Goal: Use online tool/utility: Utilize a website feature to perform a specific function

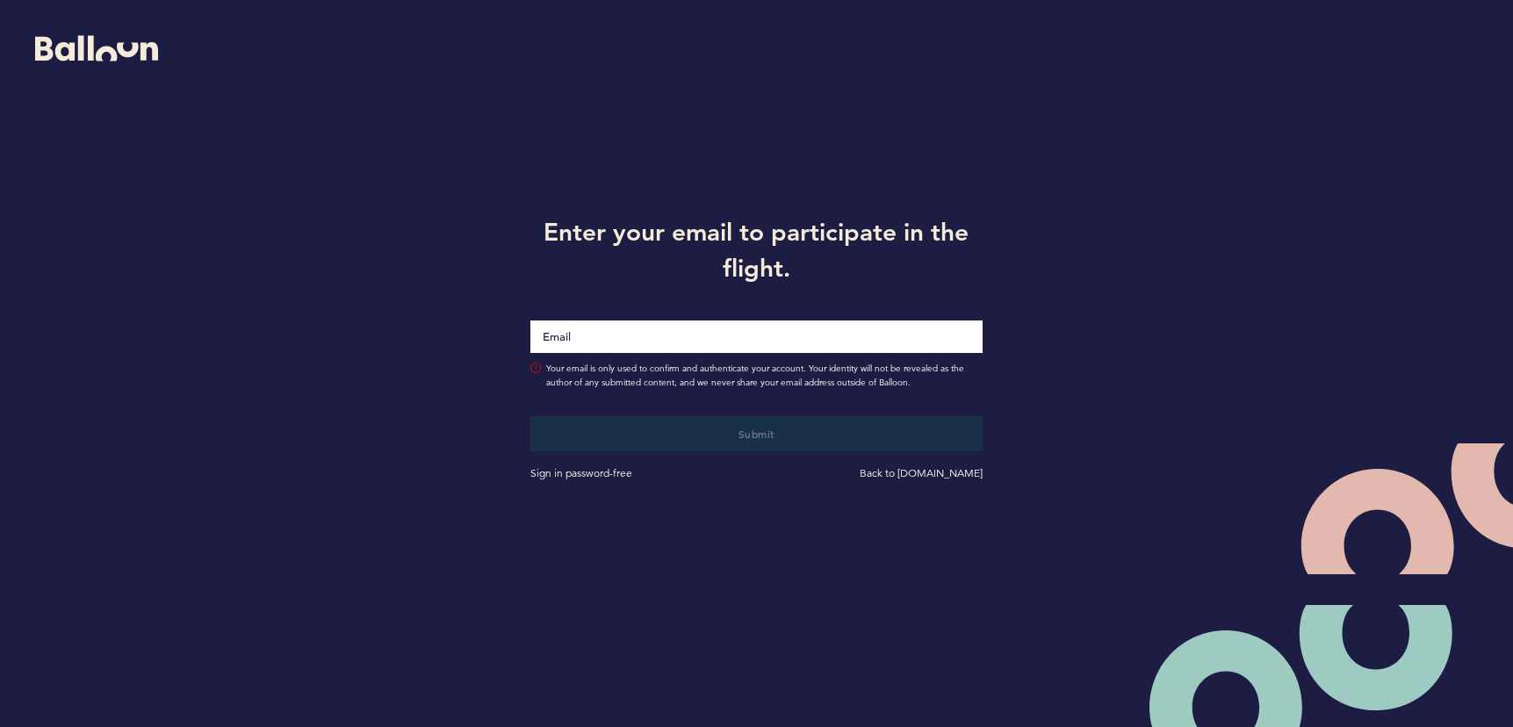
click at [597, 323] on input "Email" at bounding box center [755, 336] width 451 height 32
type input "[EMAIL_ADDRESS][DOMAIN_NAME]"
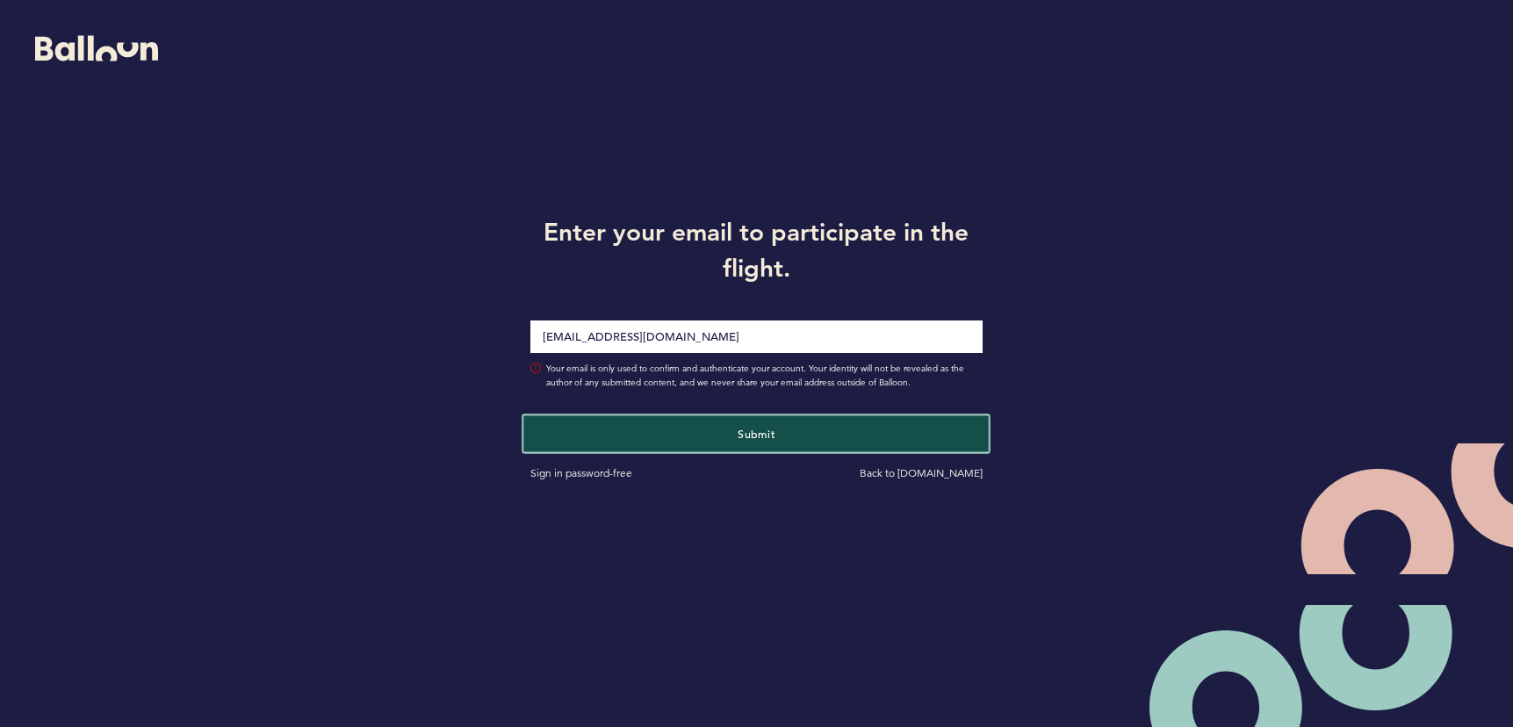
click at [725, 443] on button "Submit" at bounding box center [756, 433] width 465 height 36
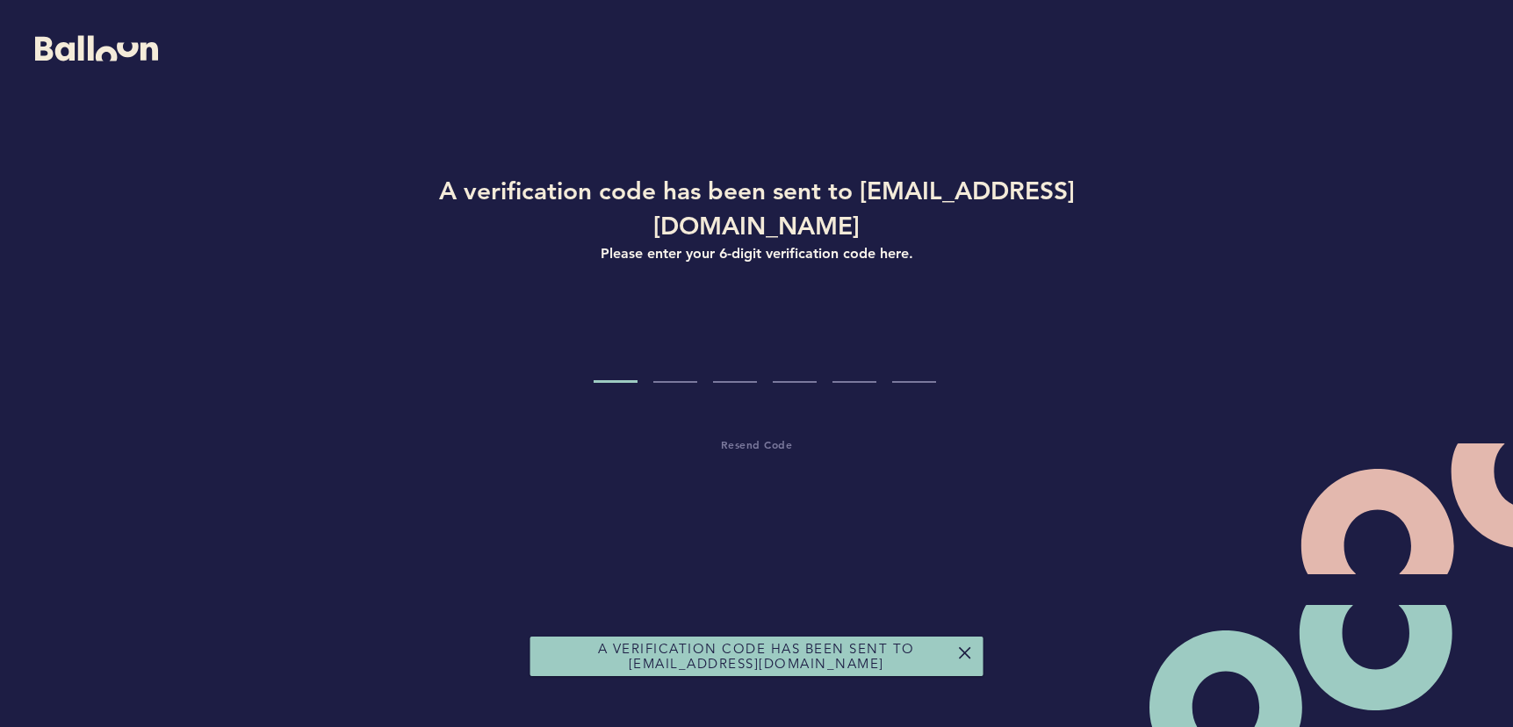
click at [635, 330] on input "Code digit 1" at bounding box center [615, 350] width 44 height 66
paste input "3"
type input "3"
type input "6"
type input "1"
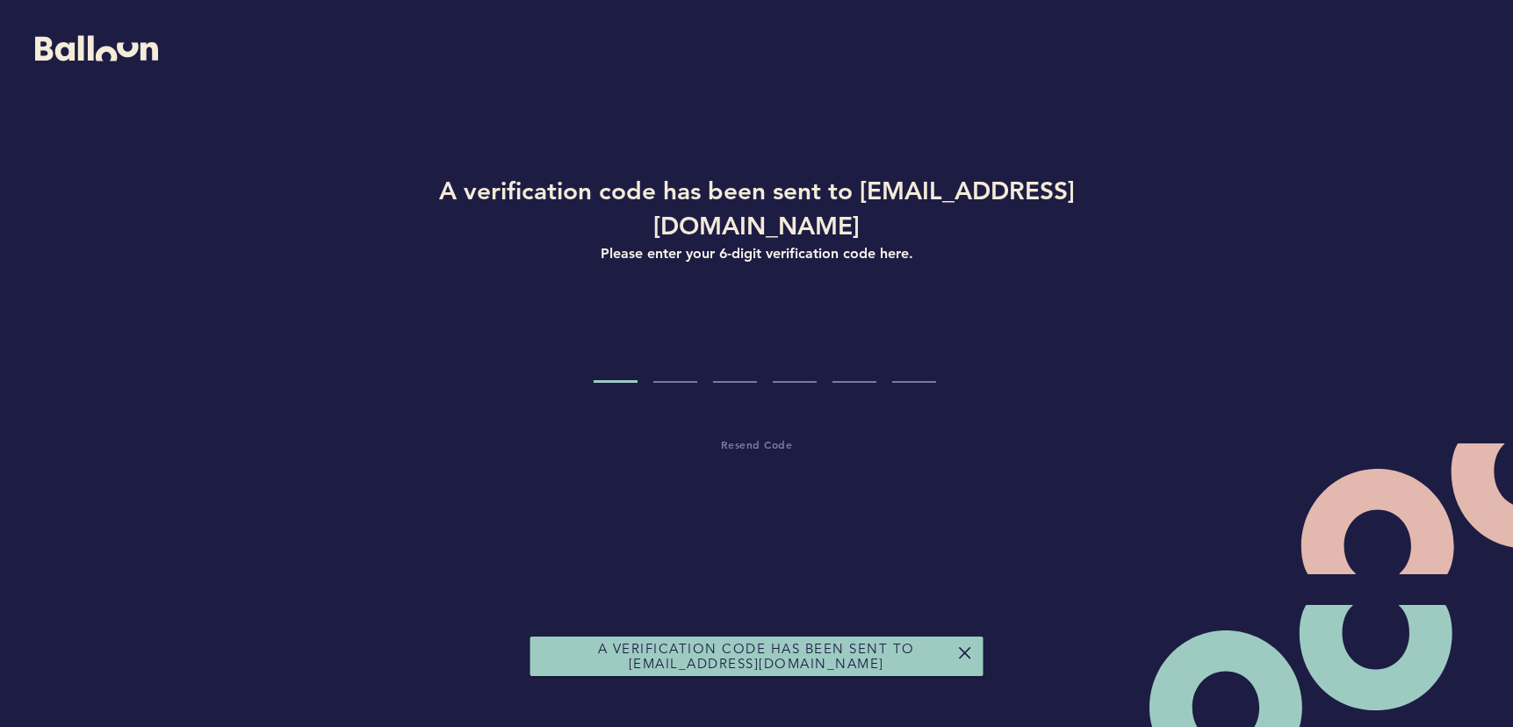
type input "0"
type input "9"
type input "7"
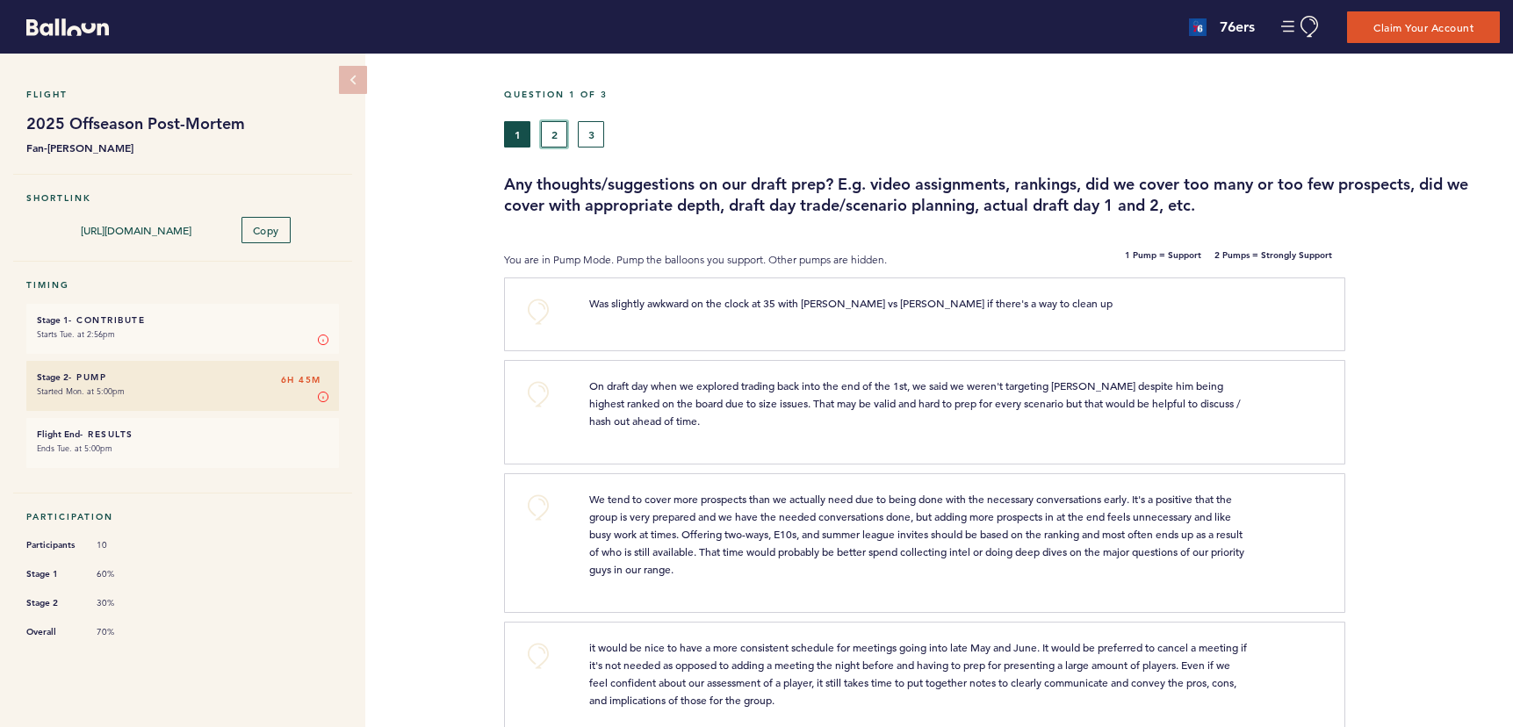
click at [557, 126] on button "2" at bounding box center [554, 134] width 26 height 26
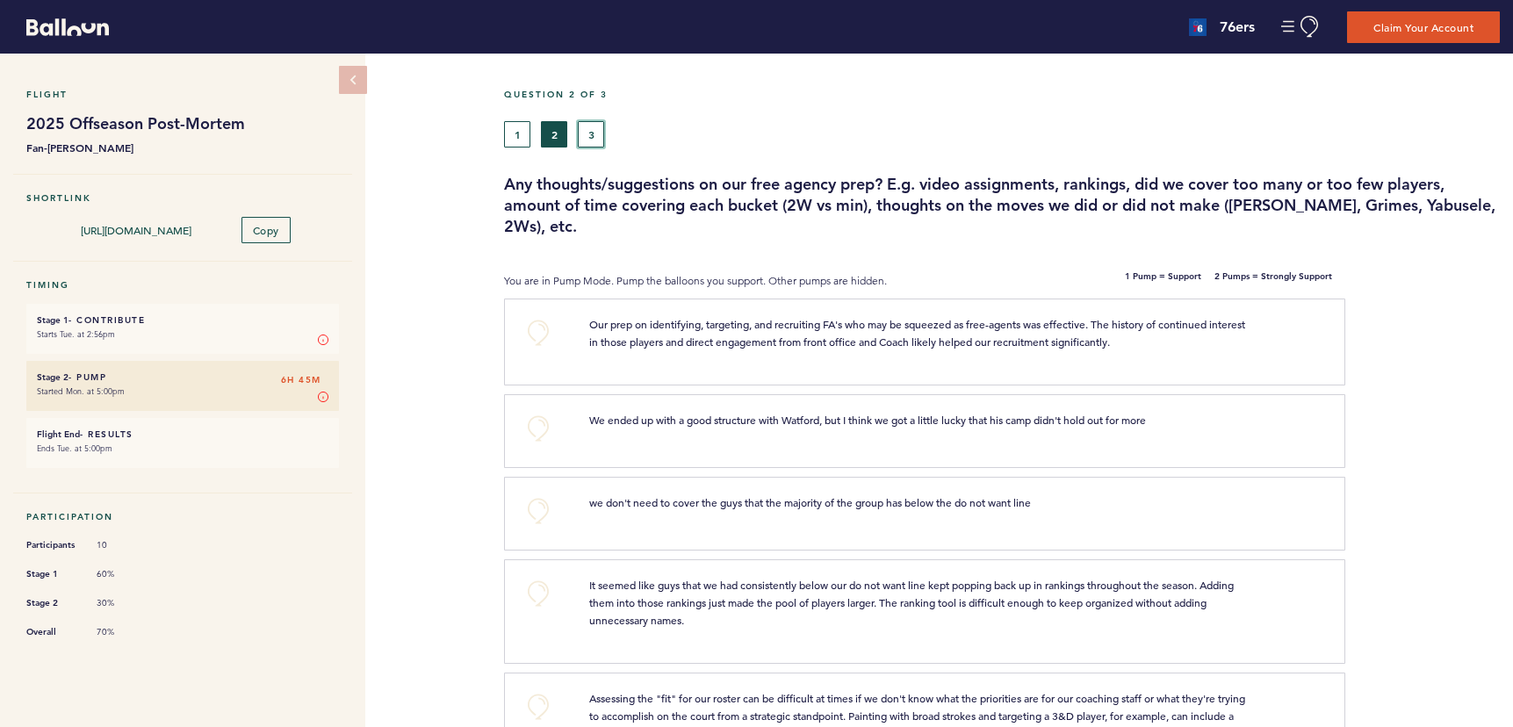
click at [600, 131] on button "3" at bounding box center [591, 134] width 26 height 26
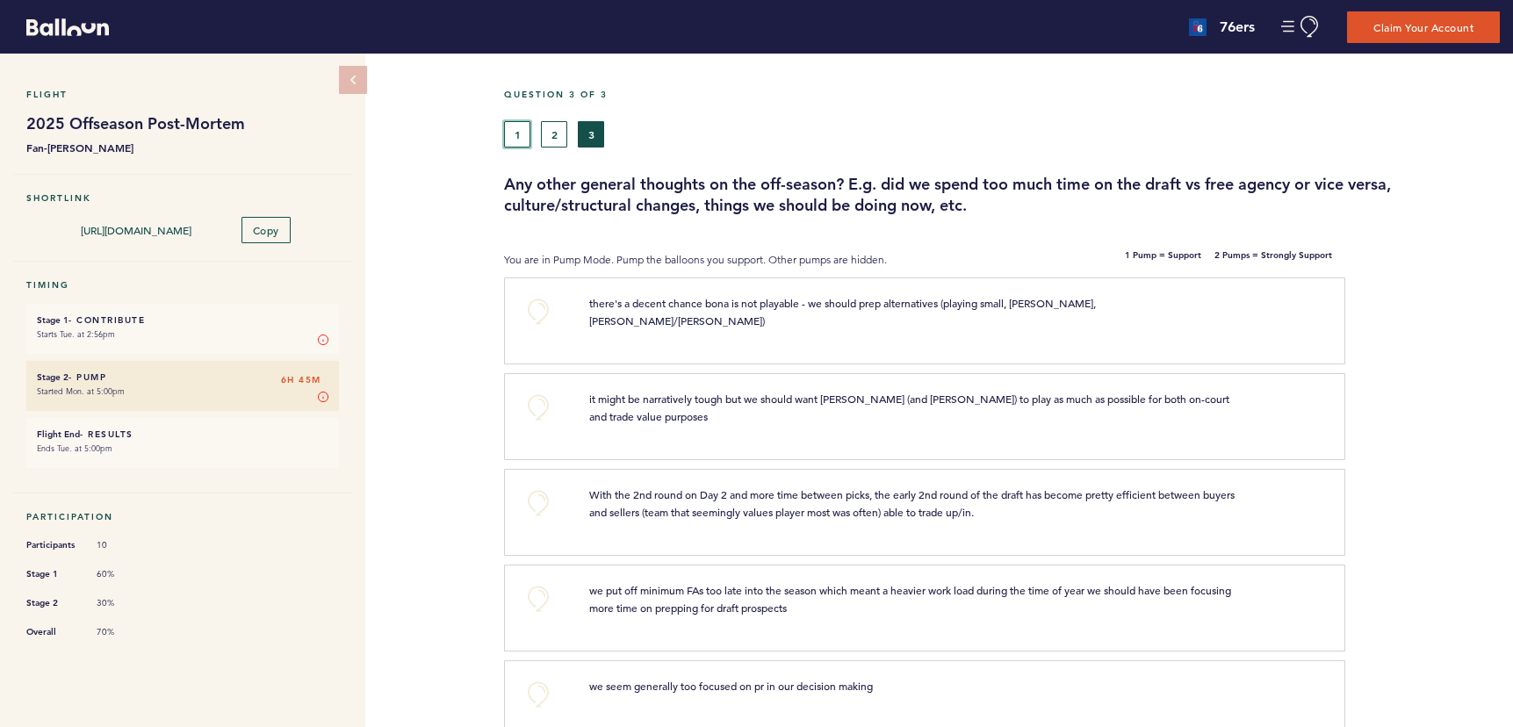
click at [514, 129] on button "1" at bounding box center [517, 134] width 26 height 26
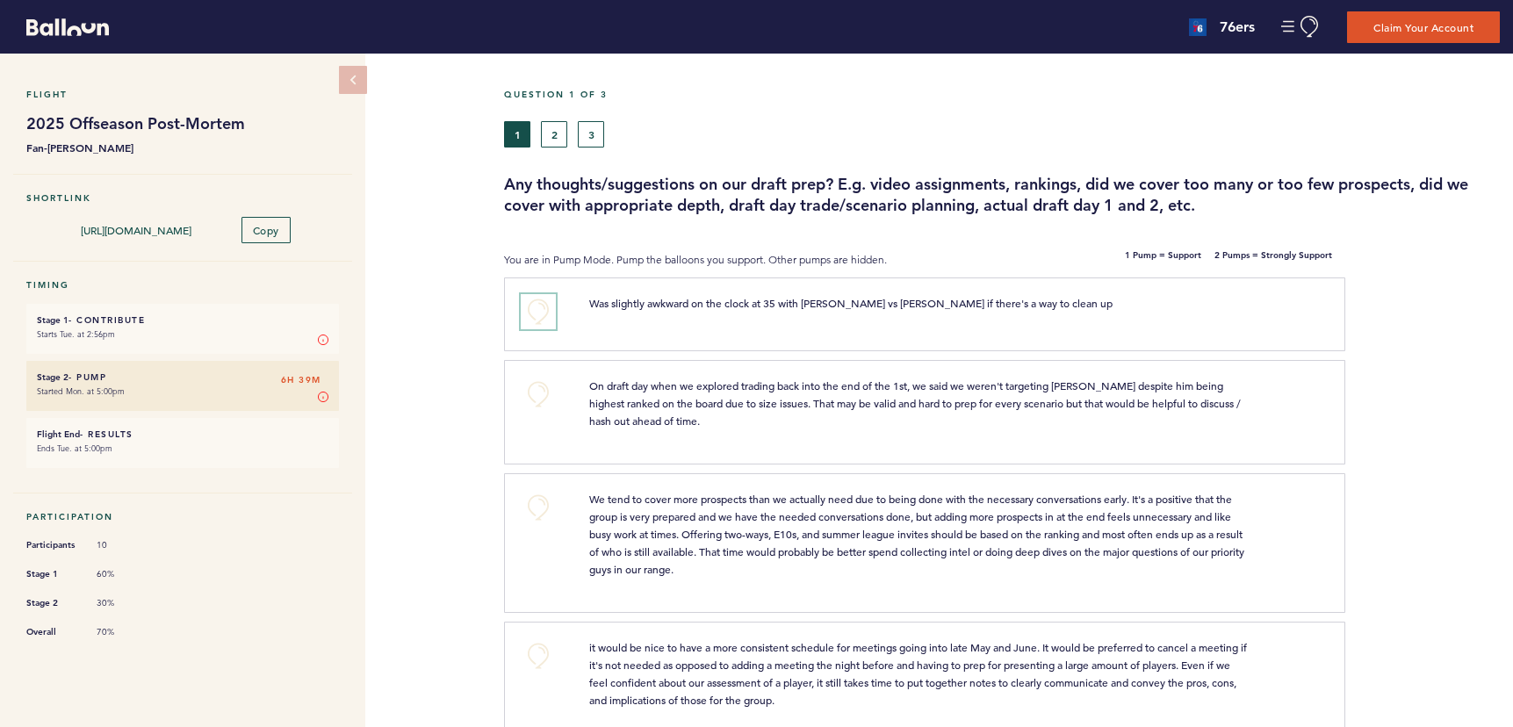
click at [543, 313] on button "+0" at bounding box center [538, 311] width 35 height 35
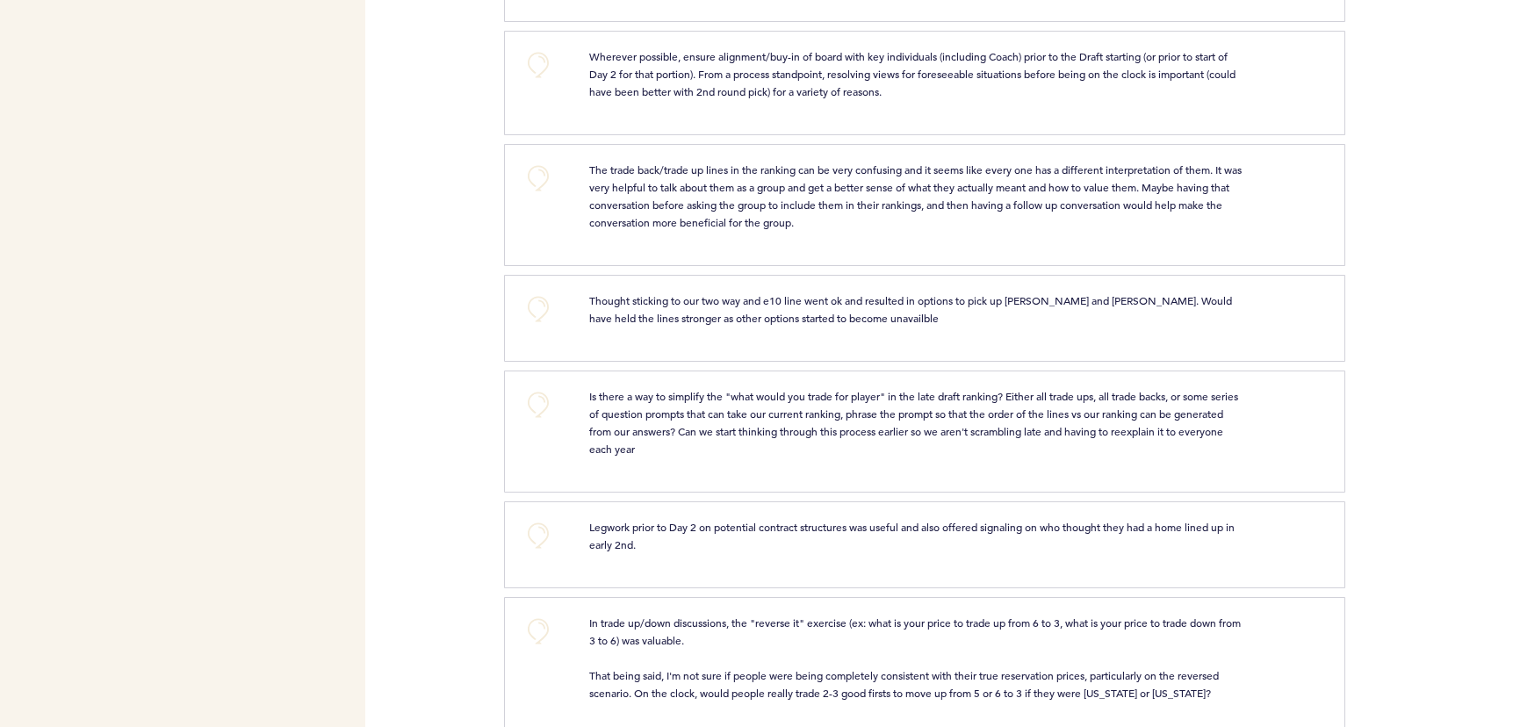
scroll to position [1022, 0]
click at [544, 192] on button "+0" at bounding box center [538, 174] width 35 height 35
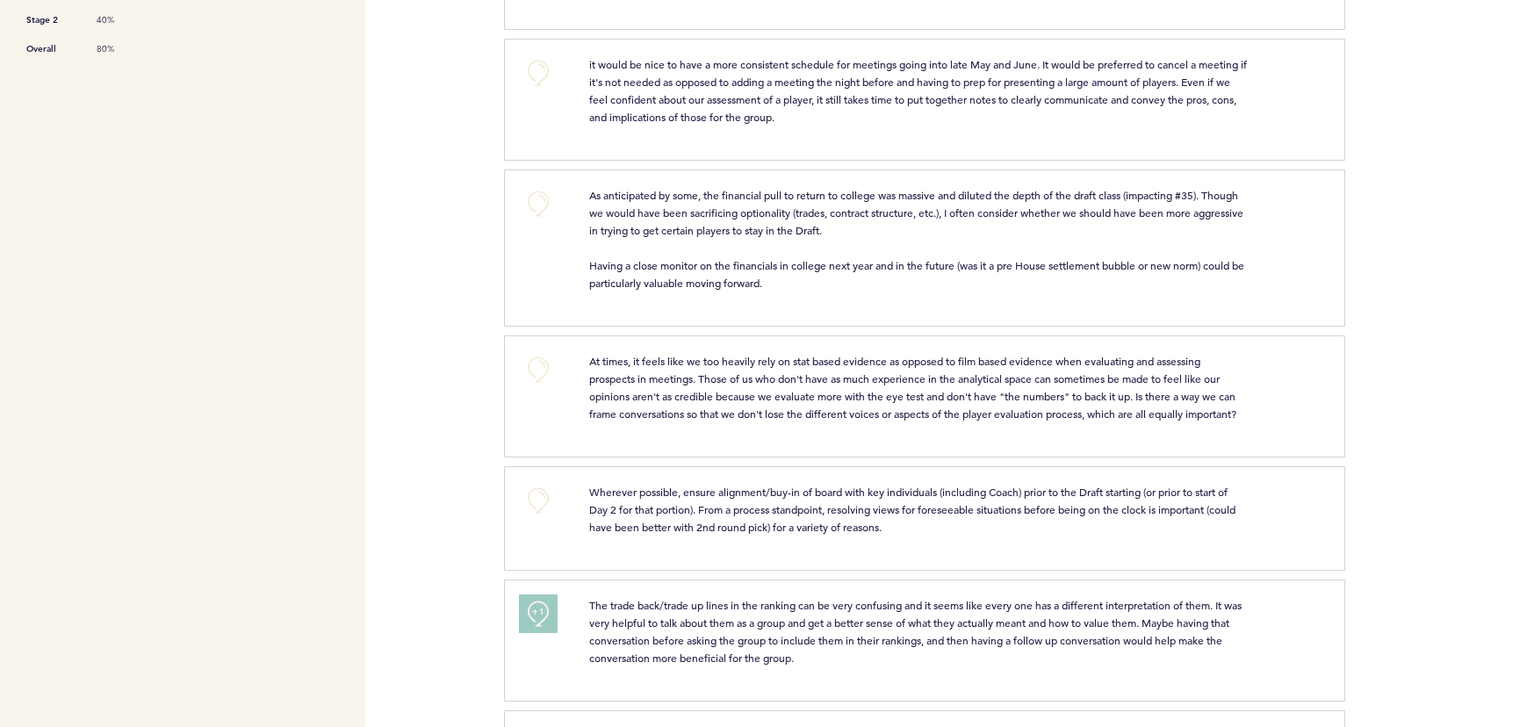
scroll to position [0, 0]
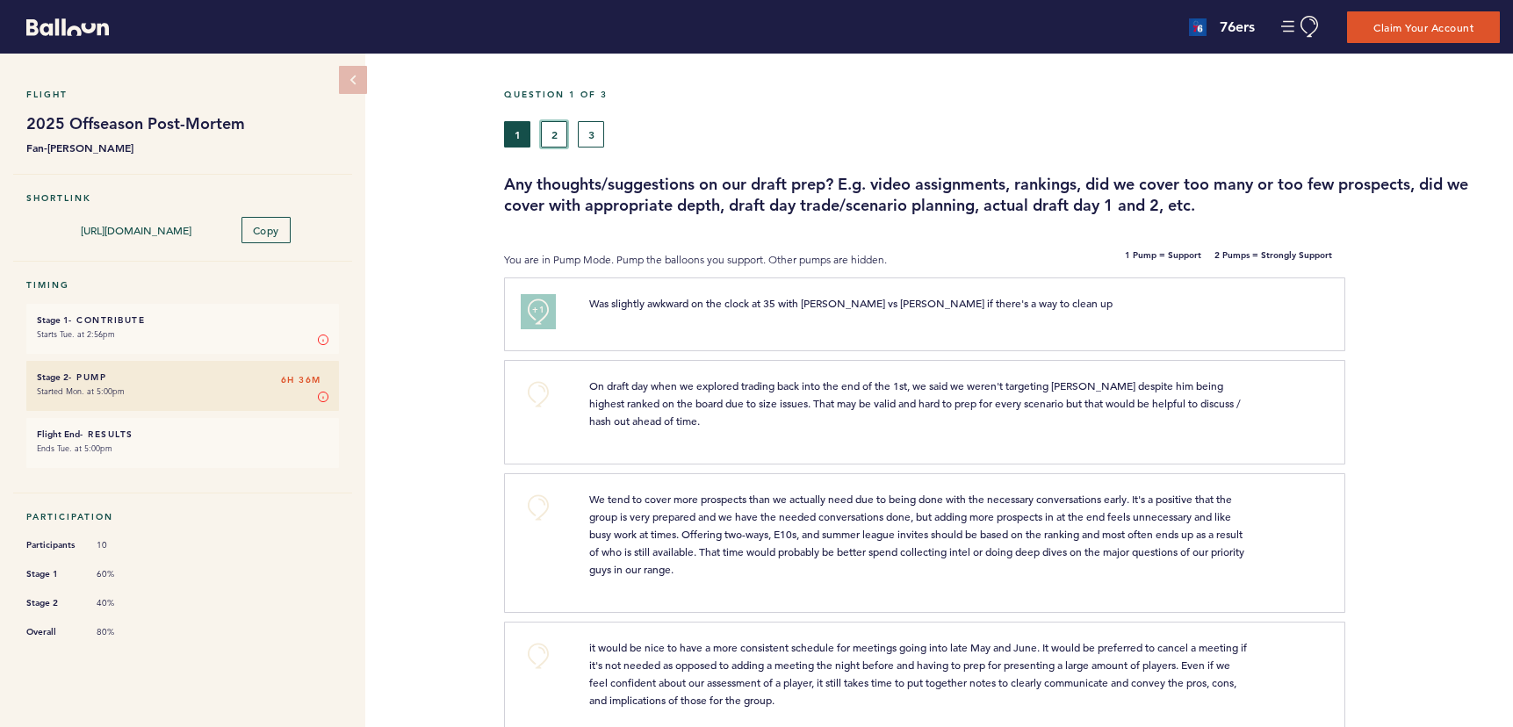
click at [553, 137] on button "2" at bounding box center [554, 134] width 26 height 26
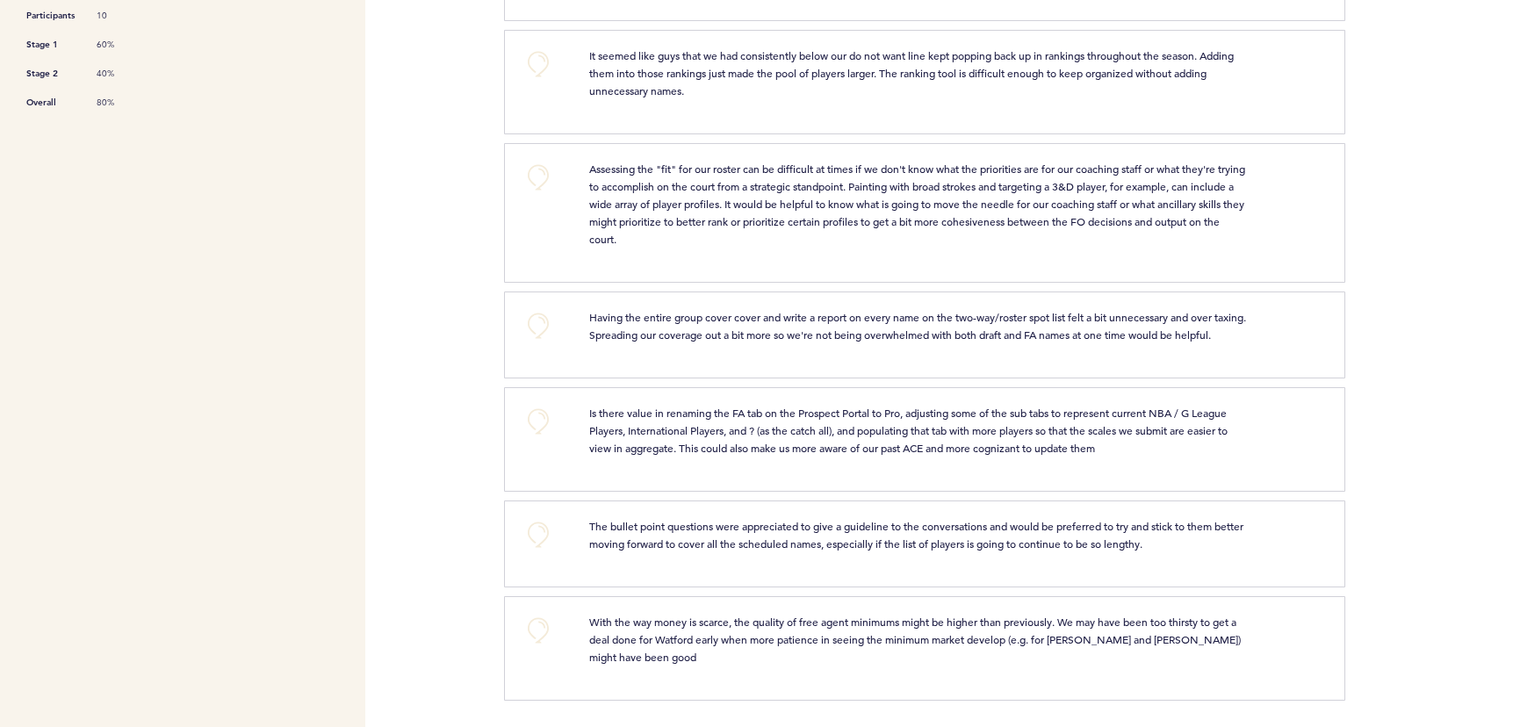
scroll to position [546, 0]
click at [541, 308] on button "+0" at bounding box center [538, 325] width 35 height 35
click at [541, 314] on span "+1" at bounding box center [538, 323] width 12 height 18
click at [542, 317] on button "+1" at bounding box center [538, 325] width 35 height 35
click at [538, 529] on button "+0" at bounding box center [538, 534] width 35 height 35
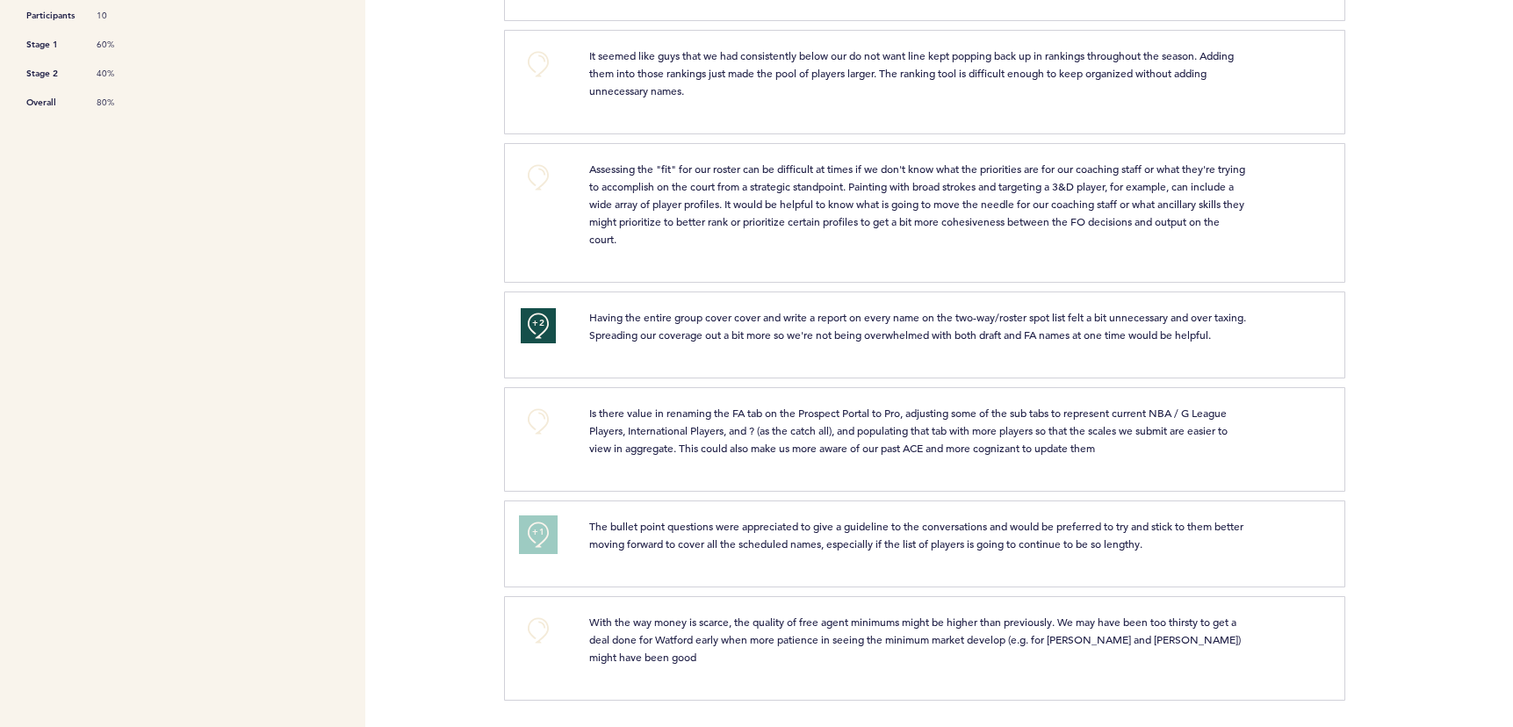
click at [528, 532] on button "+1" at bounding box center [538, 534] width 35 height 35
click at [547, 552] on div "+2" at bounding box center [541, 541] width 68 height 48
click at [543, 534] on span "+2" at bounding box center [538, 532] width 12 height 18
click at [543, 542] on button "+0" at bounding box center [538, 534] width 35 height 35
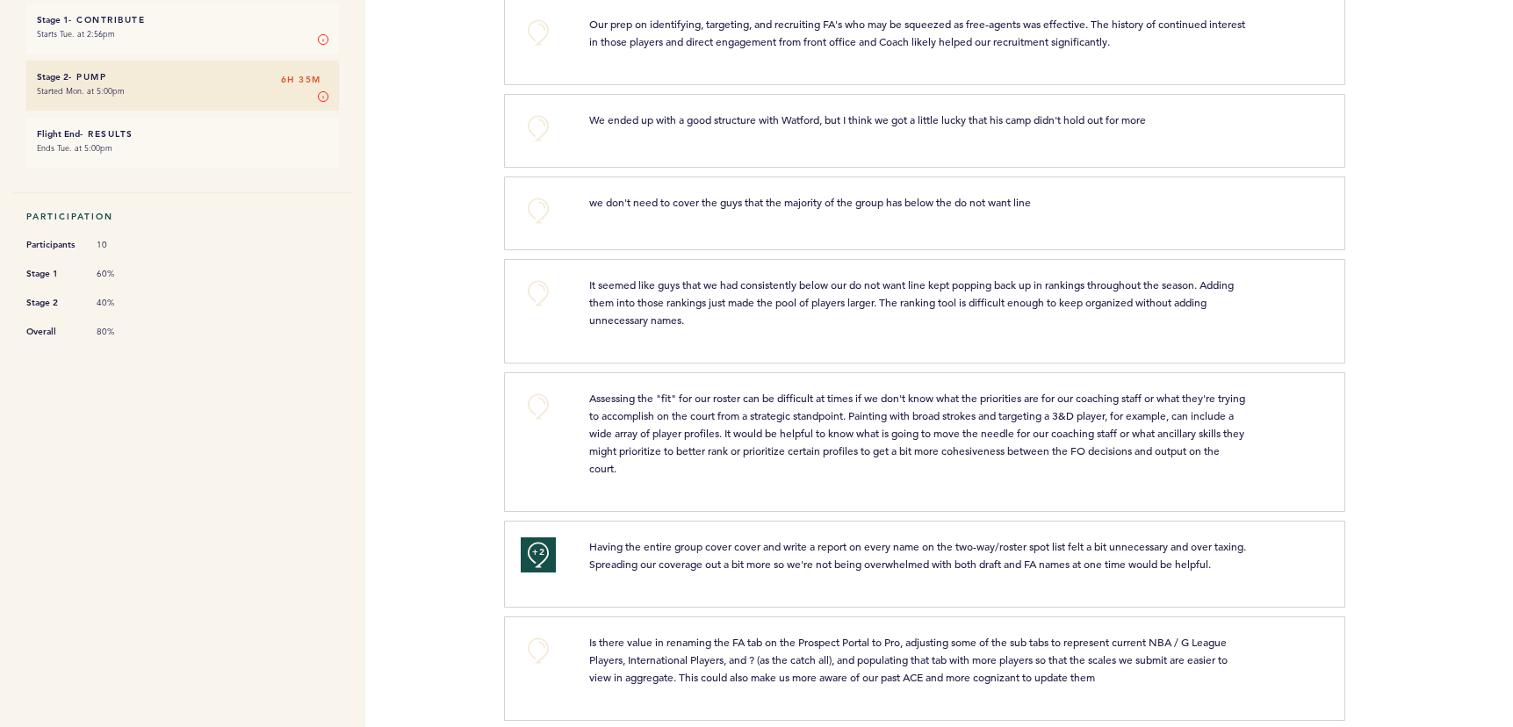
scroll to position [0, 0]
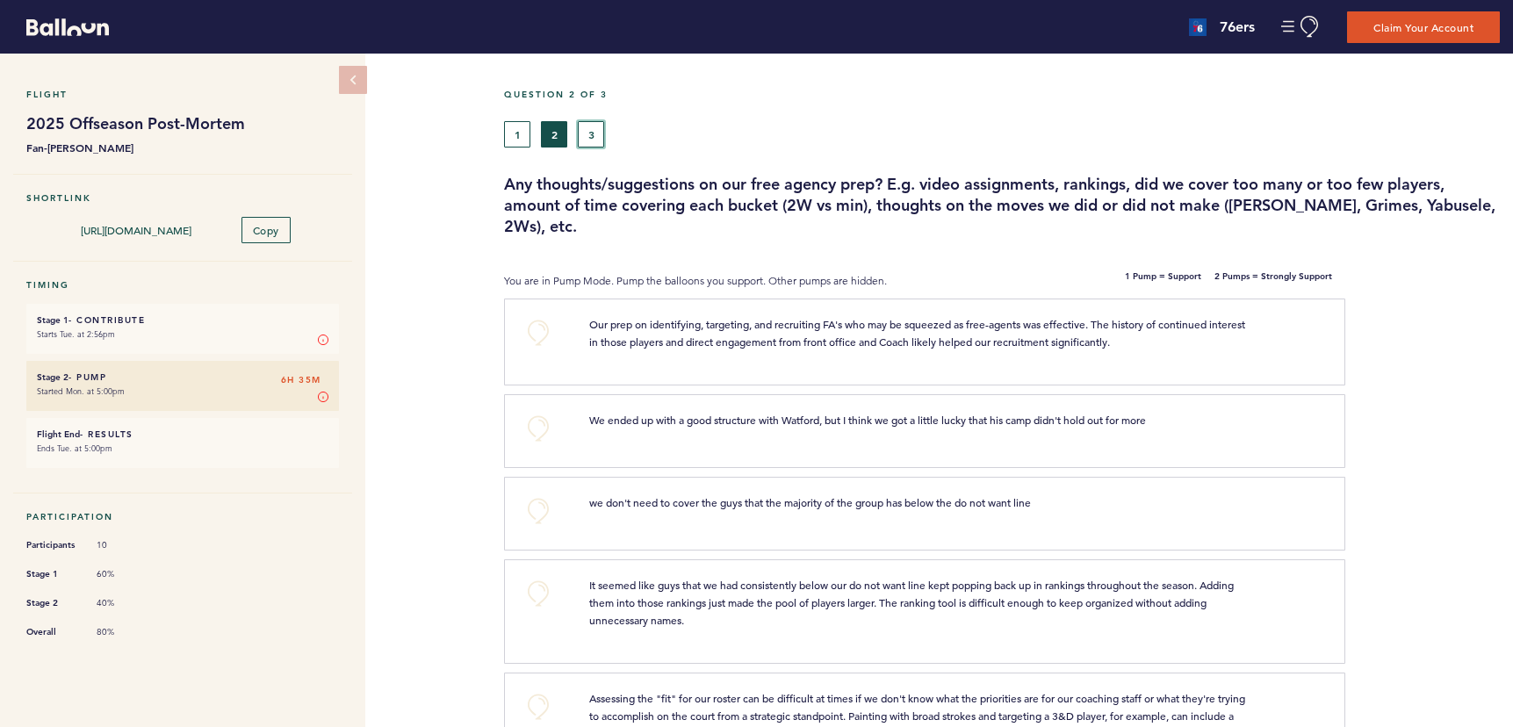
click at [590, 135] on button "3" at bounding box center [591, 134] width 26 height 26
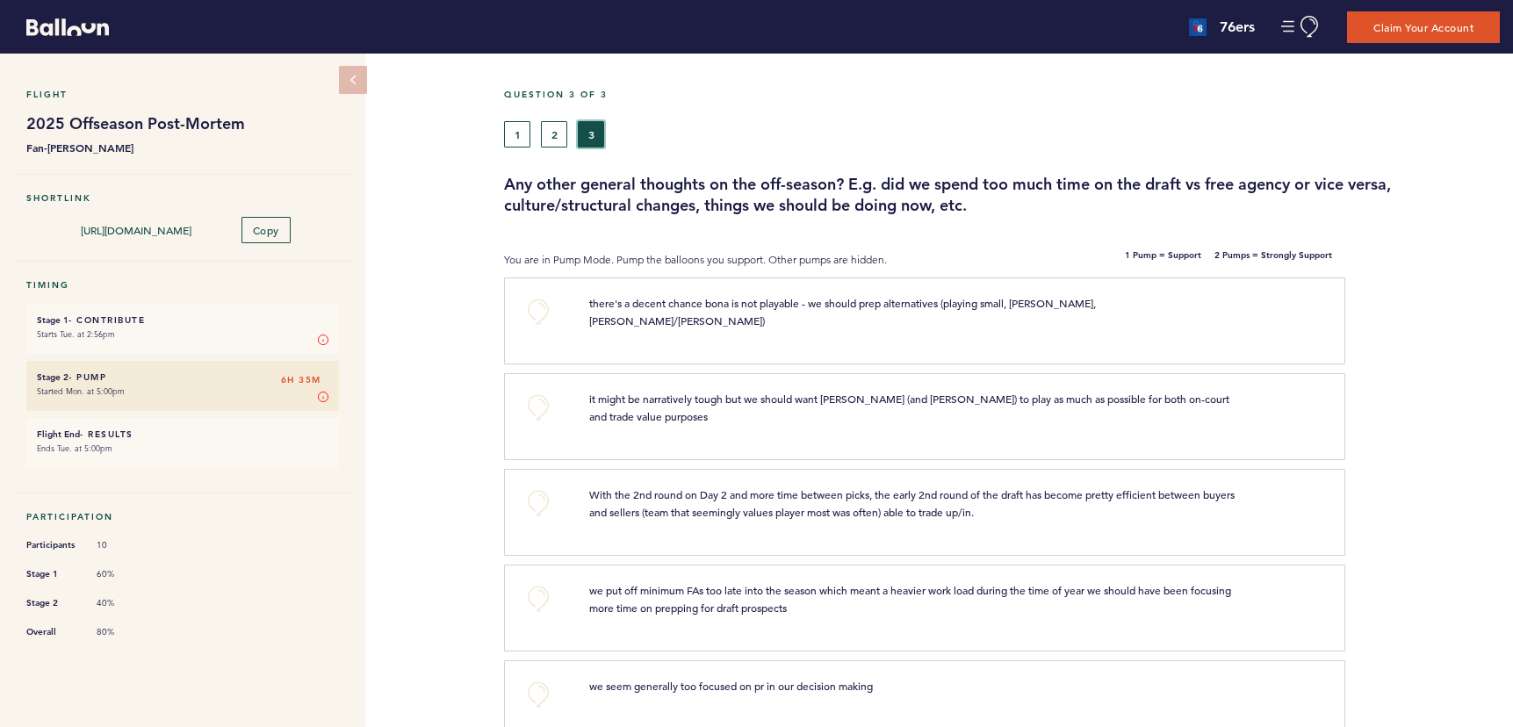
scroll to position [6, 0]
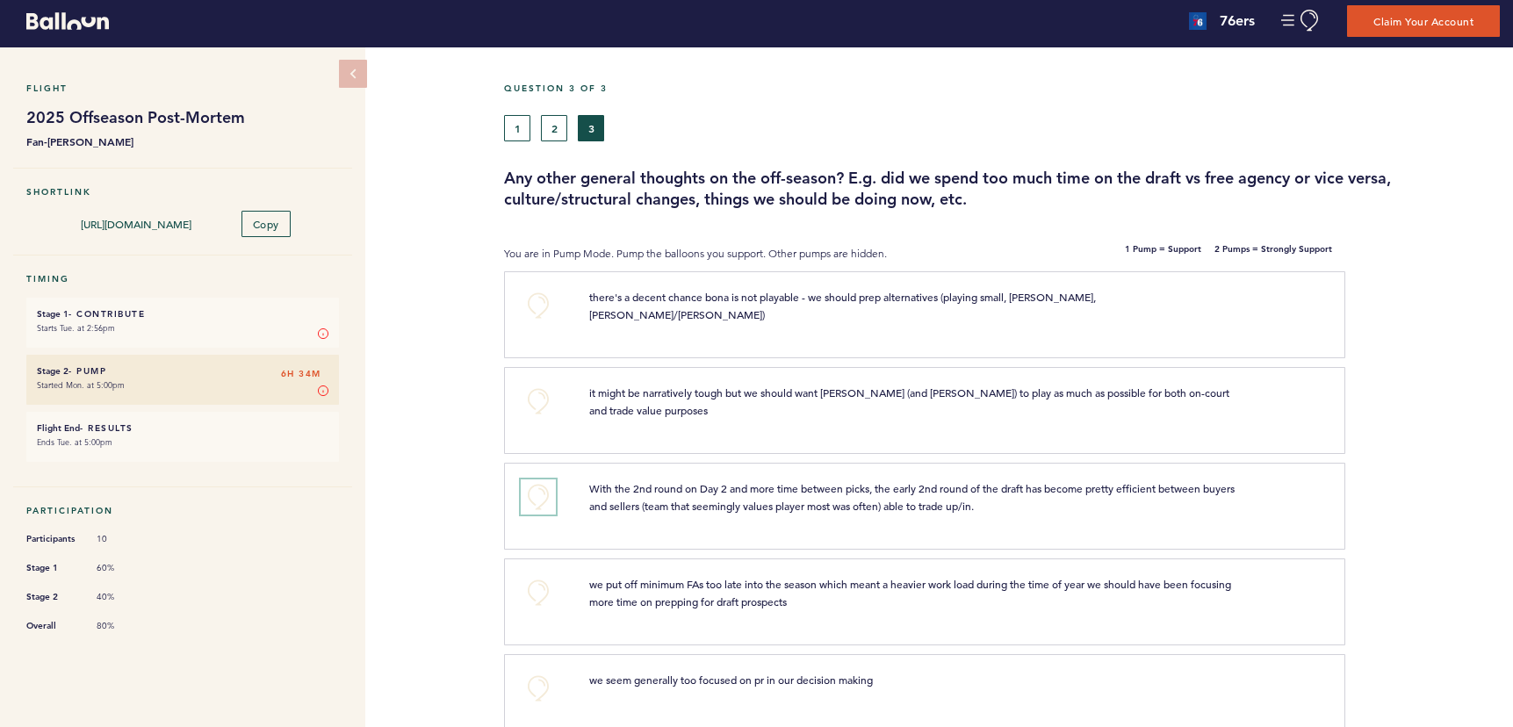
click at [535, 479] on button "+0" at bounding box center [538, 496] width 35 height 35
click at [527, 126] on button "1" at bounding box center [517, 128] width 26 height 26
